Goal: Find specific page/section: Find specific page/section

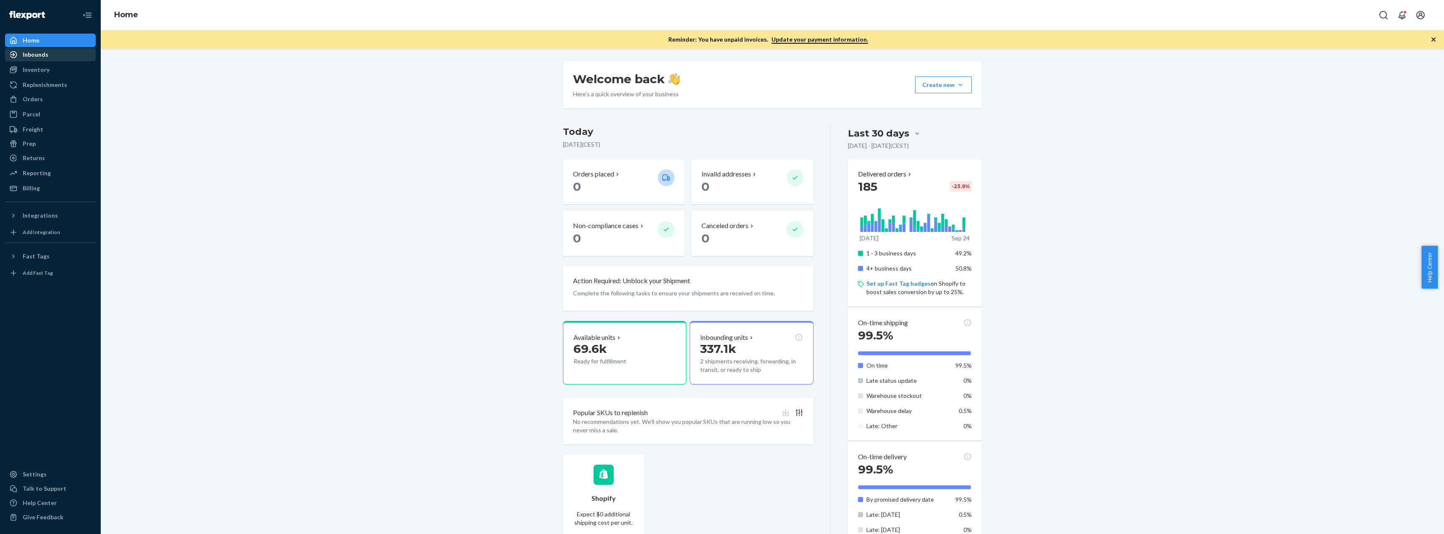
click at [37, 52] on div "Inbounds" at bounding box center [36, 54] width 26 height 8
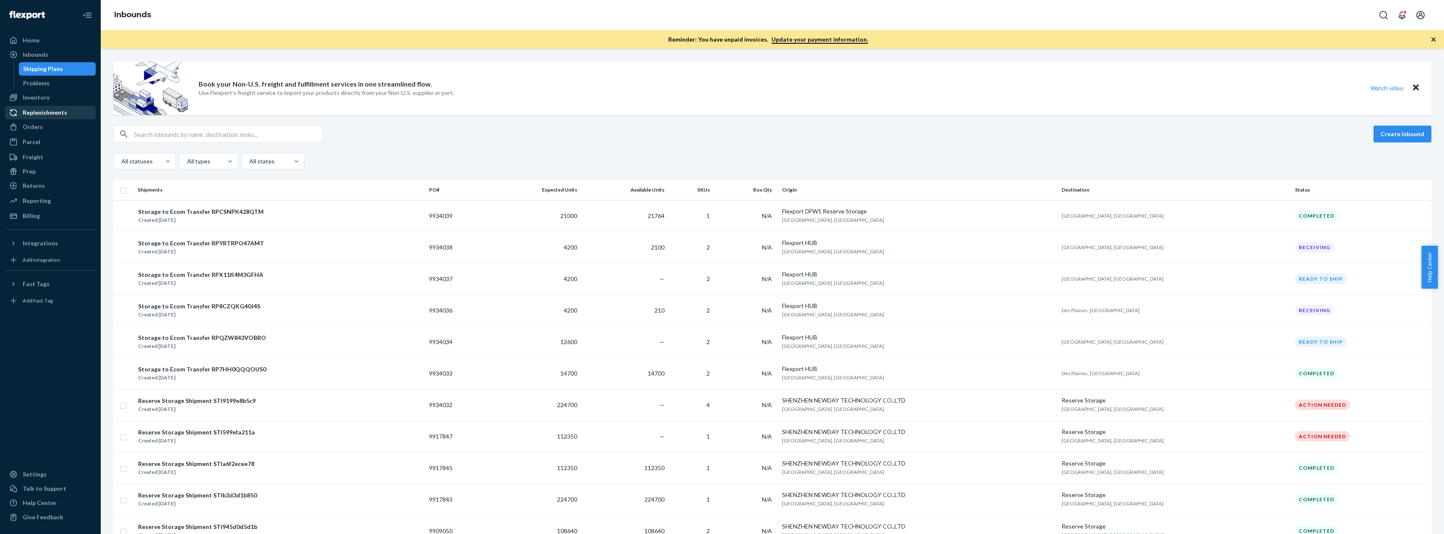
click at [31, 110] on div "Replenishments" at bounding box center [45, 112] width 45 height 8
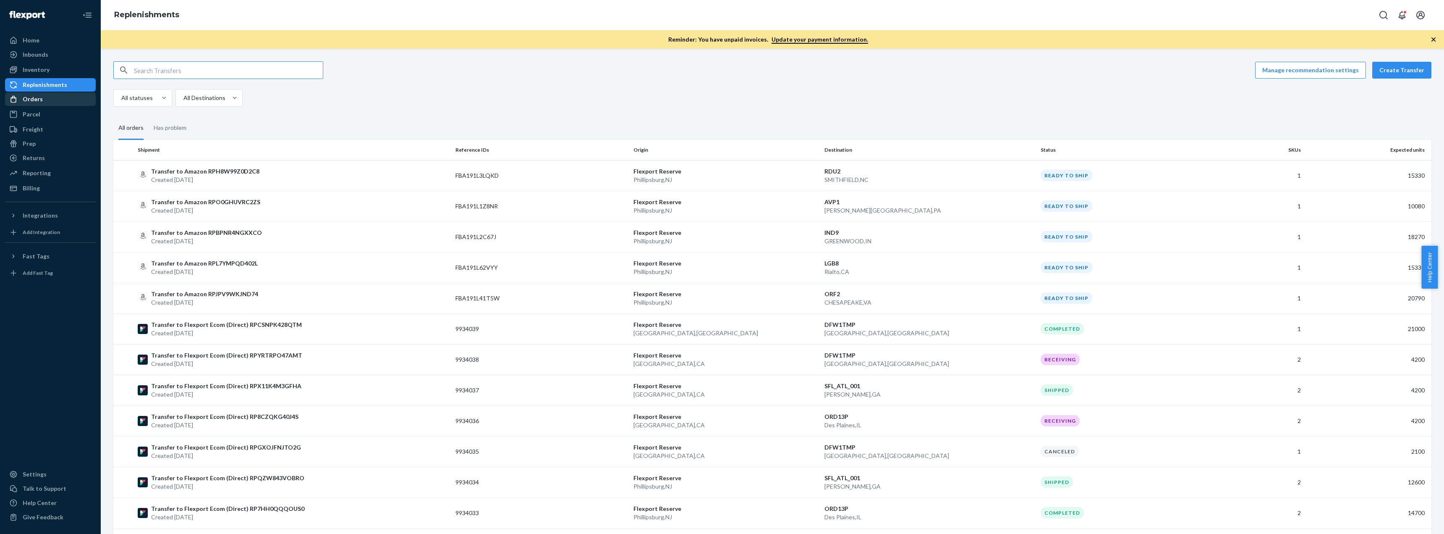
click at [22, 103] on div at bounding box center [15, 99] width 13 height 8
